Goal: Task Accomplishment & Management: Use online tool/utility

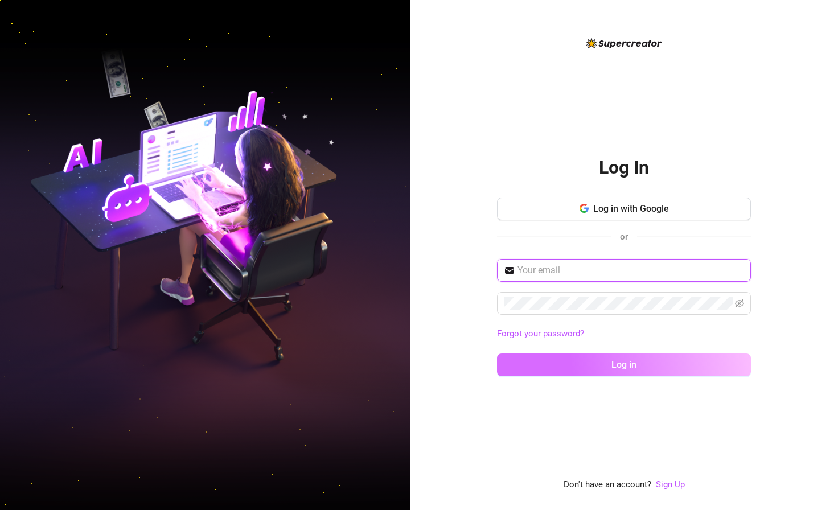
type input "melissa.socorro20@gmail.com"
click at [653, 366] on button "Log in" at bounding box center [624, 364] width 254 height 23
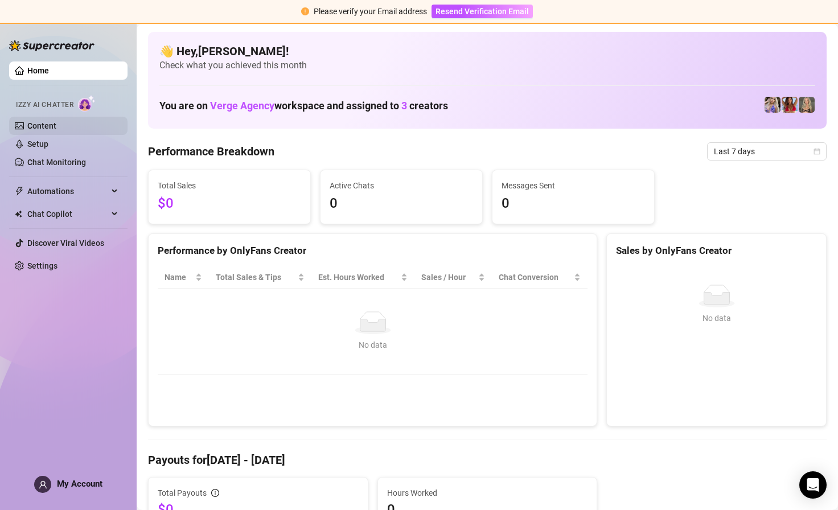
click at [41, 130] on link "Content" at bounding box center [41, 125] width 29 height 9
